Goal: Find specific page/section: Find specific page/section

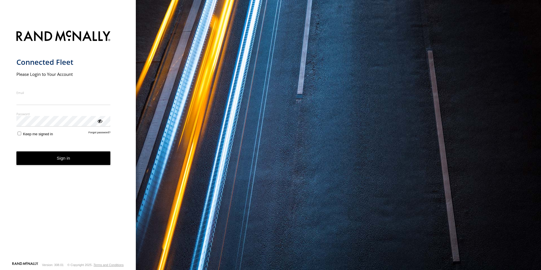
type input "**********"
click at [60, 164] on button "Sign in" at bounding box center [63, 158] width 94 height 14
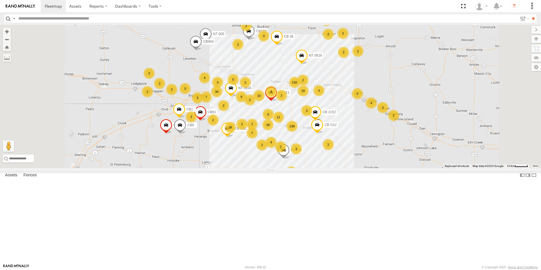
click at [536, 40] on label at bounding box center [536, 39] width 10 height 8
click at [0, 0] on span "Basemaps" at bounding box center [0, 0] width 0 height 0
click at [0, 0] on span "Satellite + Roadmap" at bounding box center [0, 0] width 0 height 0
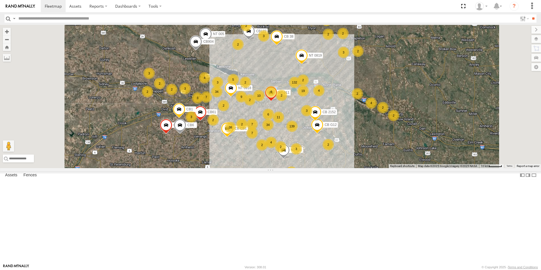
click at [48, 17] on input "text" at bounding box center [266, 18] width 501 height 8
type input "***"
click at [530, 14] on input "**" at bounding box center [533, 18] width 7 height 8
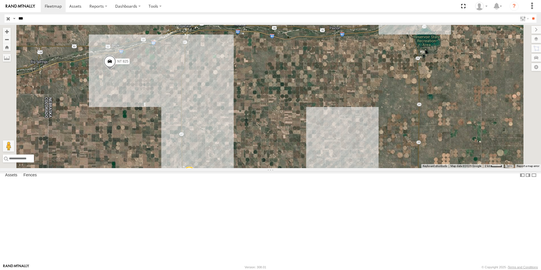
click at [0, 0] on div "NT 825" at bounding box center [0, 0] width 0 height 0
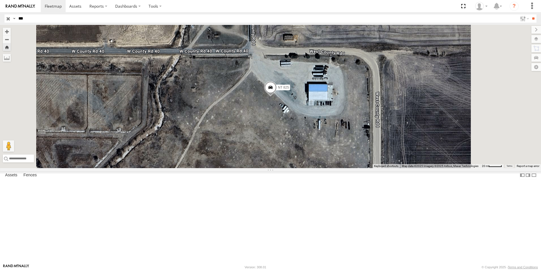
click at [31, 19] on input "***" at bounding box center [266, 18] width 501 height 8
click at [7, 20] on input "button" at bounding box center [8, 18] width 7 height 8
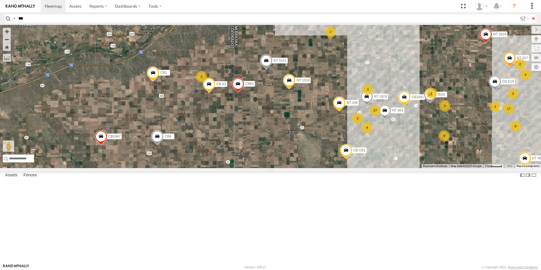
drag, startPoint x: 172, startPoint y: 181, endPoint x: 225, endPoint y: 219, distance: 64.8
click at [225, 168] on div "NT 005 CB1847 CB6 NT 121 CB CB1 CB G12 NT 0918 CB61 CB 2152 CB1 CB122 NT 911 NT…" at bounding box center [270, 96] width 541 height 143
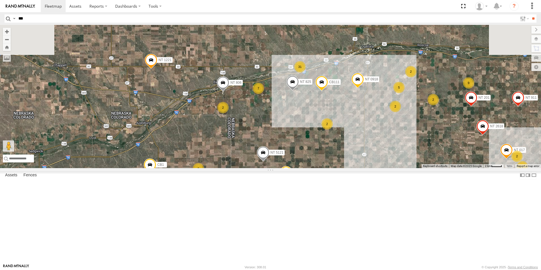
drag, startPoint x: 285, startPoint y: 101, endPoint x: 283, endPoint y: 195, distance: 94.2
click at [283, 168] on div "NT 005 CB1847 CB6 NT 121 CB CB1 CB G12 NT 0918 CB61 CB 2152 CB1 CB122 NT 911 NT…" at bounding box center [270, 96] width 541 height 143
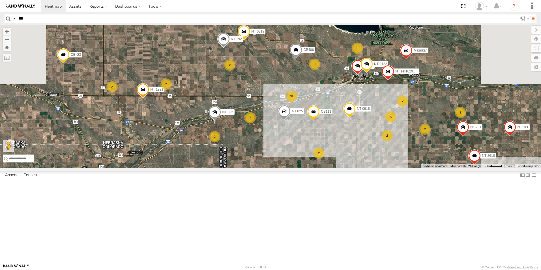
drag, startPoint x: 281, startPoint y: 147, endPoint x: 272, endPoint y: 180, distance: 33.3
click at [272, 168] on div "NT 005 CB1847 CB6 NT 121 CB CB1 CB G12 NT 0918 CB61 CB 2152 CB1 CB122 NT 911 NT…" at bounding box center [270, 96] width 541 height 143
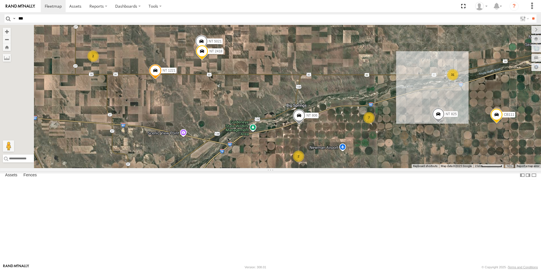
click at [305, 125] on span at bounding box center [299, 116] width 12 height 15
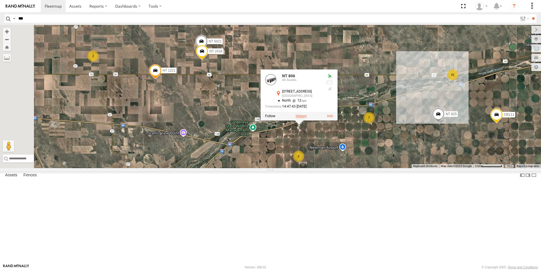
click at [307, 118] on label at bounding box center [301, 116] width 11 height 4
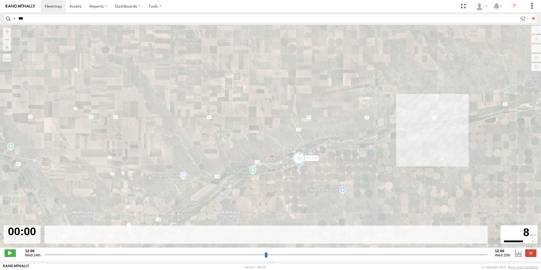
type input "**********"
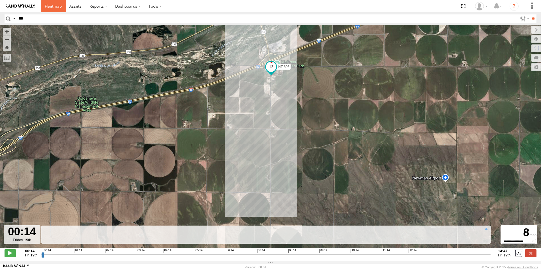
click at [52, 7] on span at bounding box center [53, 5] width 17 height 5
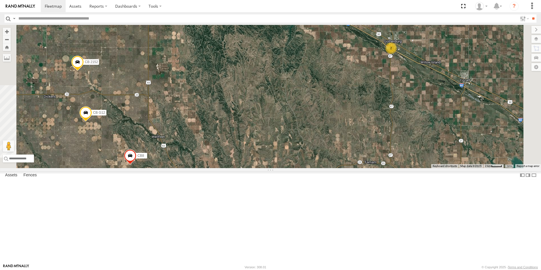
click at [397, 54] on div "2" at bounding box center [390, 47] width 11 height 11
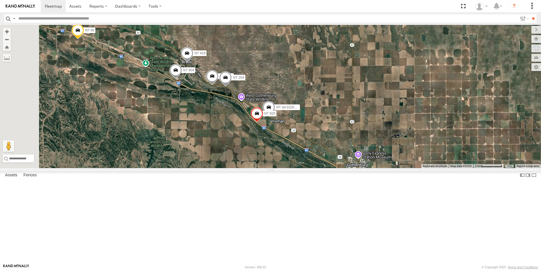
drag, startPoint x: 256, startPoint y: 137, endPoint x: 324, endPoint y: 178, distance: 79.1
click at [324, 168] on div "NT 005 CB1847 CB6 NT 121 CB CB1 CB G12 NT 0918 CB61 CB 2152 CB1 CB122 NT 911 NT…" at bounding box center [270, 96] width 541 height 143
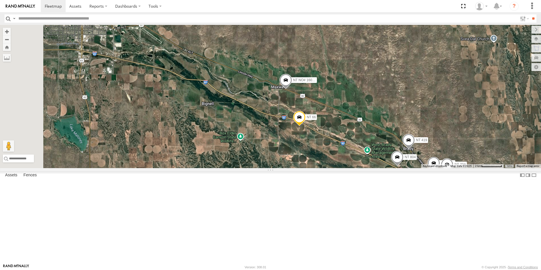
drag, startPoint x: 191, startPoint y: 124, endPoint x: 418, endPoint y: 214, distance: 243.8
click at [418, 168] on div "NT 005 CB1847 CB6 NT 121 CB CB1 CB G12 NT 0918 CB61 CB 2152 CB1 CB122 NT 911 NT…" at bounding box center [270, 96] width 541 height 143
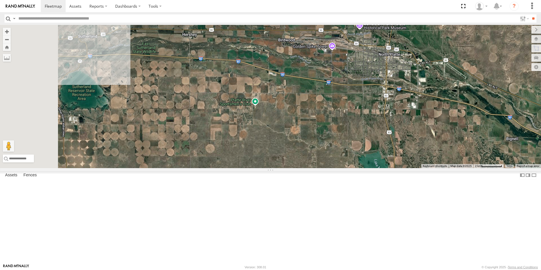
drag, startPoint x: 235, startPoint y: 143, endPoint x: 542, endPoint y: 179, distance: 309.0
click at [541, 179] on html at bounding box center [270, 135] width 541 height 270
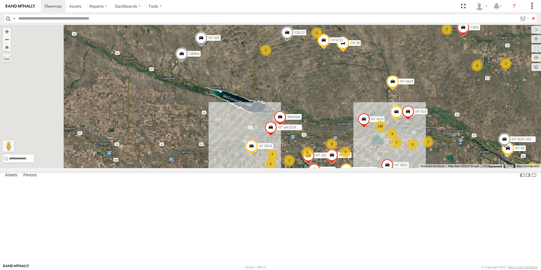
drag, startPoint x: 201, startPoint y: 154, endPoint x: 402, endPoint y: 153, distance: 201.4
click at [402, 153] on div "NT 005 CB1847 CB6 NT 121 CB CB1 CB G12 NT 0918 CB61 CB 2152 CB1 CB122 NT 911 NT…" at bounding box center [270, 96] width 541 height 143
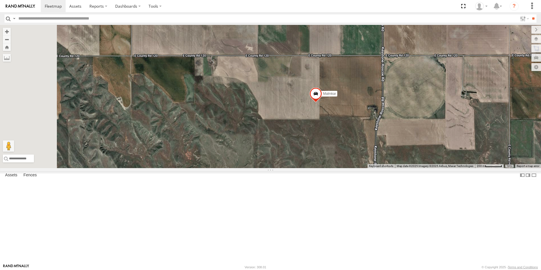
drag, startPoint x: 228, startPoint y: 122, endPoint x: 389, endPoint y: 171, distance: 167.9
click at [389, 168] on div "NT 005 CB1847 CB6 NT 121 CB CB1 CB G12 NT 0918 CB61 CB 2152 CB1 CB122 NT 911 NT…" at bounding box center [270, 96] width 541 height 143
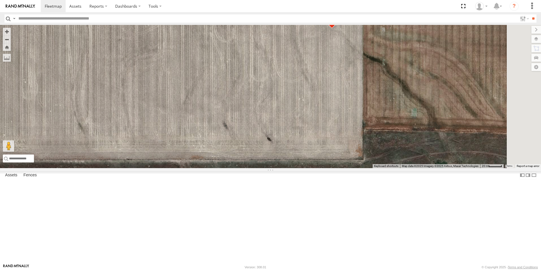
click at [338, 29] on span at bounding box center [332, 20] width 12 height 15
click at [339, 22] on label at bounding box center [333, 20] width 11 height 4
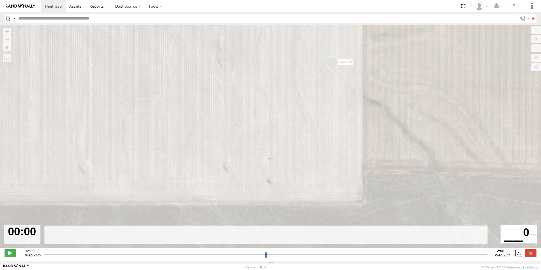
type input "**********"
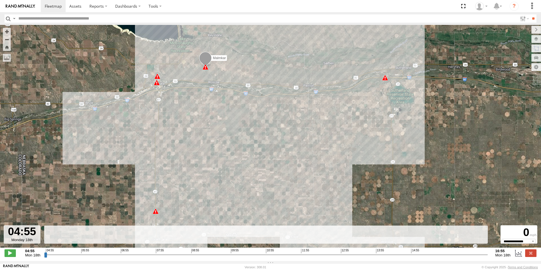
click at [340, 168] on div "Malmkar 04:55 Mon 07:29 Mon 08:32 Mon 09:06 Mon 10:39 Mon 11:13 Mon 14:47 Mon 1…" at bounding box center [270, 139] width 541 height 229
click at [55, 5] on span at bounding box center [53, 5] width 17 height 5
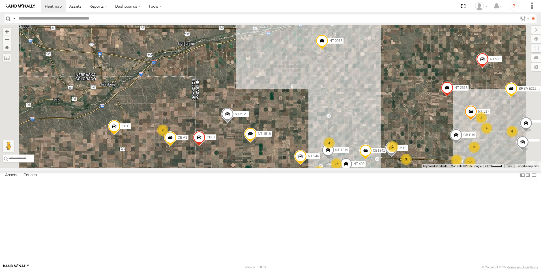
drag, startPoint x: 292, startPoint y: 111, endPoint x: 342, endPoint y: 243, distance: 141.2
click at [342, 168] on div "NT 005 CB1847 CB6 NT 121 CB CB1 CB G12 NT 0918 CB61 CB 2152 CB1 CB122 NT 911 NT…" at bounding box center [270, 96] width 541 height 143
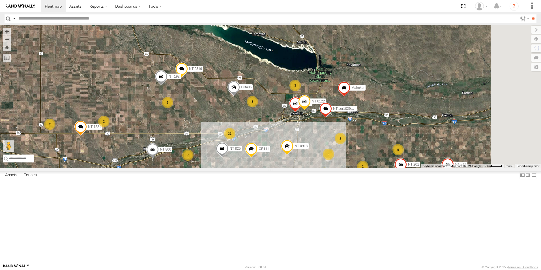
drag, startPoint x: 403, startPoint y: 159, endPoint x: 364, endPoint y: 239, distance: 89.1
click at [364, 168] on div "NT 005 CB1847 CB6 NT 121 CB CB1 CB G12 NT 0918 CB61 CB 2152 CB1 CB122 NT 911 NT…" at bounding box center [270, 96] width 541 height 143
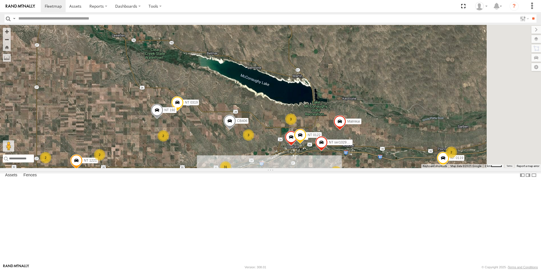
drag, startPoint x: 384, startPoint y: 181, endPoint x: 383, endPoint y: 209, distance: 28.6
click at [383, 168] on div "NT 005 CB1847 CB6 NT 121 CB CB1 CB G12 NT 0918 CB61 CB 2152 CB1 CB122 NT 911 NT…" at bounding box center [270, 96] width 541 height 143
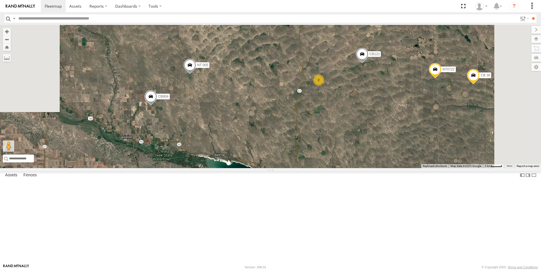
drag, startPoint x: 395, startPoint y: 87, endPoint x: 403, endPoint y: 189, distance: 103.0
click at [403, 168] on div "NT 005 CB1847 CB6 NT 121 CB CB1 CB G12 NT 0918 CB61 CB 2152 CB1 CB122 NT 911 NT…" at bounding box center [270, 96] width 541 height 143
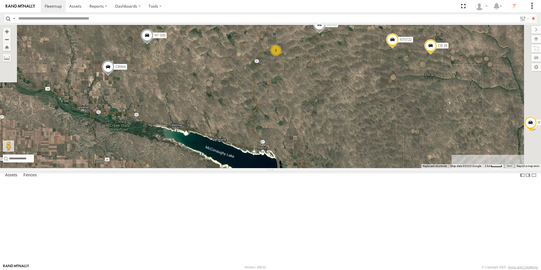
drag, startPoint x: 470, startPoint y: 135, endPoint x: 427, endPoint y: 98, distance: 56.6
click at [427, 98] on div "NT 005 CB1847 CB6 NT 121 CB CB1 CB G12 NT 0918 CB61 CB 2152 CB1 CB122 NT 911 NT…" at bounding box center [270, 96] width 541 height 143
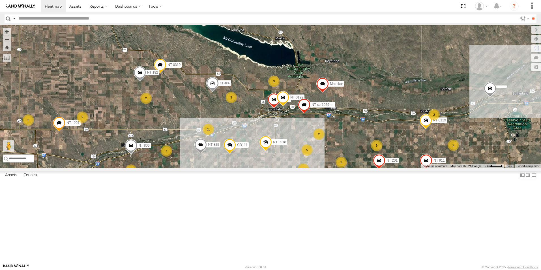
drag, startPoint x: 398, startPoint y: 190, endPoint x: 418, endPoint y: 83, distance: 108.5
click at [418, 83] on div "NT 005 CB1847 CB6 NT 121 CB CB1 CB G12 NT 0918 CB61 CB 2152 CB1 CB122 NT 911 NT…" at bounding box center [270, 96] width 541 height 143
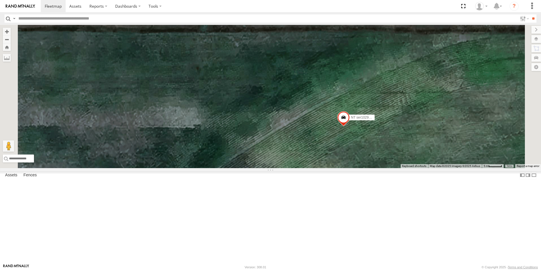
drag, startPoint x: 418, startPoint y: 96, endPoint x: 426, endPoint y: 199, distance: 103.6
click at [426, 168] on div "NT 005 CB1847 CB6 NT 121 CB CB1 CB G12 NT 0918 CB61 CB 2152 CB1 CB122 NT 911 NT…" at bounding box center [270, 96] width 541 height 143
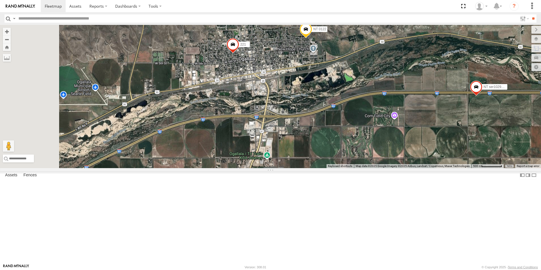
drag, startPoint x: 202, startPoint y: 223, endPoint x: 386, endPoint y: 173, distance: 190.9
click at [386, 168] on div "NT 005 CB1847 CB6 NT 121 CB CB1 CB G12 NT 0918 CB61 CB 2152 CB1 CB122 NT 911 NT…" at bounding box center [270, 96] width 541 height 143
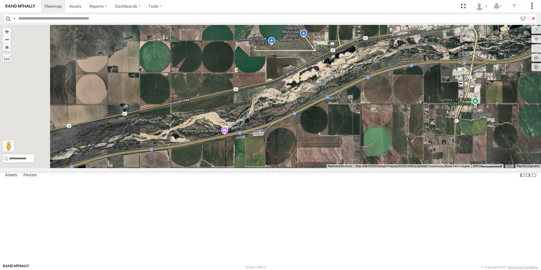
drag, startPoint x: 253, startPoint y: 207, endPoint x: 462, endPoint y: 152, distance: 216.1
click at [462, 152] on div "NT 005 CB1847 CB6 NT 121 CB CB1 CB G12 NT 0918 CB61 CB 2152 CB1 CB122 NT 911 NT…" at bounding box center [270, 96] width 541 height 143
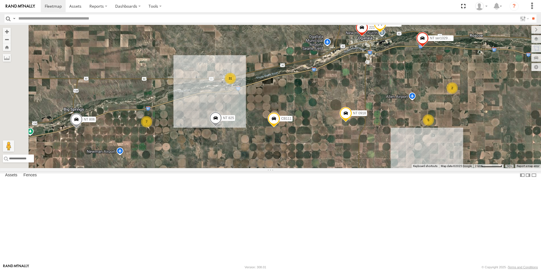
drag, startPoint x: 263, startPoint y: 225, endPoint x: 327, endPoint y: 152, distance: 96.4
click at [327, 152] on div "NT 005 CB1847 CB6 NT 121 CB CB1 CB G12 NT 0918 CB61 CB 2152 CB1 CB122 NT 911 NT…" at bounding box center [270, 96] width 541 height 143
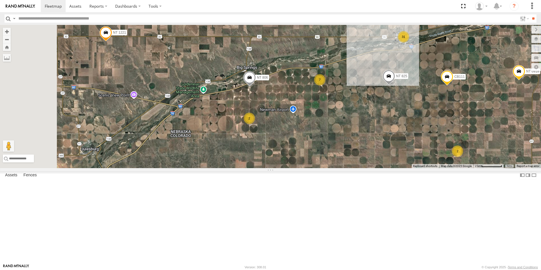
drag, startPoint x: 253, startPoint y: 203, endPoint x: 428, endPoint y: 161, distance: 179.8
click at [428, 161] on div "NT 005 CB1847 CB6 NT 121 CB CB1 CB G12 NT 0918 CB61 CB 2152 CB1 CB122 NT 911 NT…" at bounding box center [270, 96] width 541 height 143
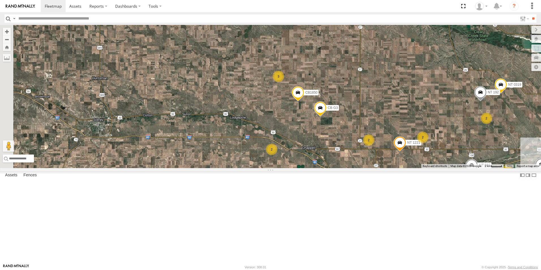
drag, startPoint x: 285, startPoint y: 117, endPoint x: 360, endPoint y: 218, distance: 125.9
click at [360, 168] on div "NT 005 CB1847 CB6 NT 121 CB CB1 CB G12 NT 0918 CB61 CB 2152 CB1 CB122 NT 911 NT…" at bounding box center [270, 96] width 541 height 143
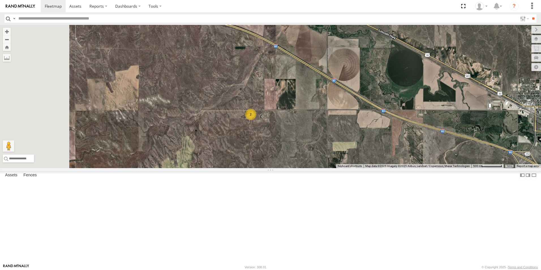
drag, startPoint x: 289, startPoint y: 143, endPoint x: 350, endPoint y: 215, distance: 94.1
click at [350, 168] on div "NT 005 CB1847 CB6 NT 121 CB CB1 CB G12 NT 0918 CB61 CB 2152 CB1 CB122 NT 911 NT…" at bounding box center [270, 96] width 541 height 143
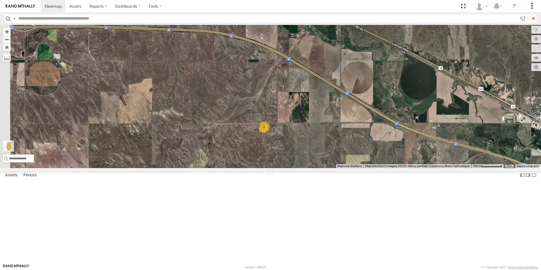
click at [270, 133] on div "2" at bounding box center [263, 126] width 11 height 11
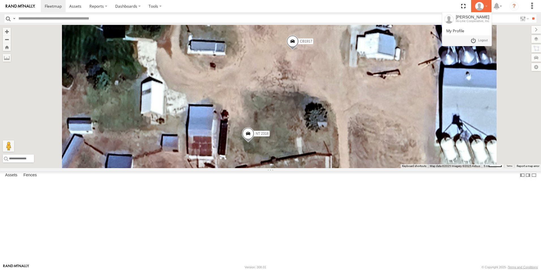
click at [477, 8] on icon at bounding box center [479, 6] width 8 height 8
click at [477, 41] on link at bounding box center [478, 40] width 21 height 8
